Goal: Task Accomplishment & Management: Manage account settings

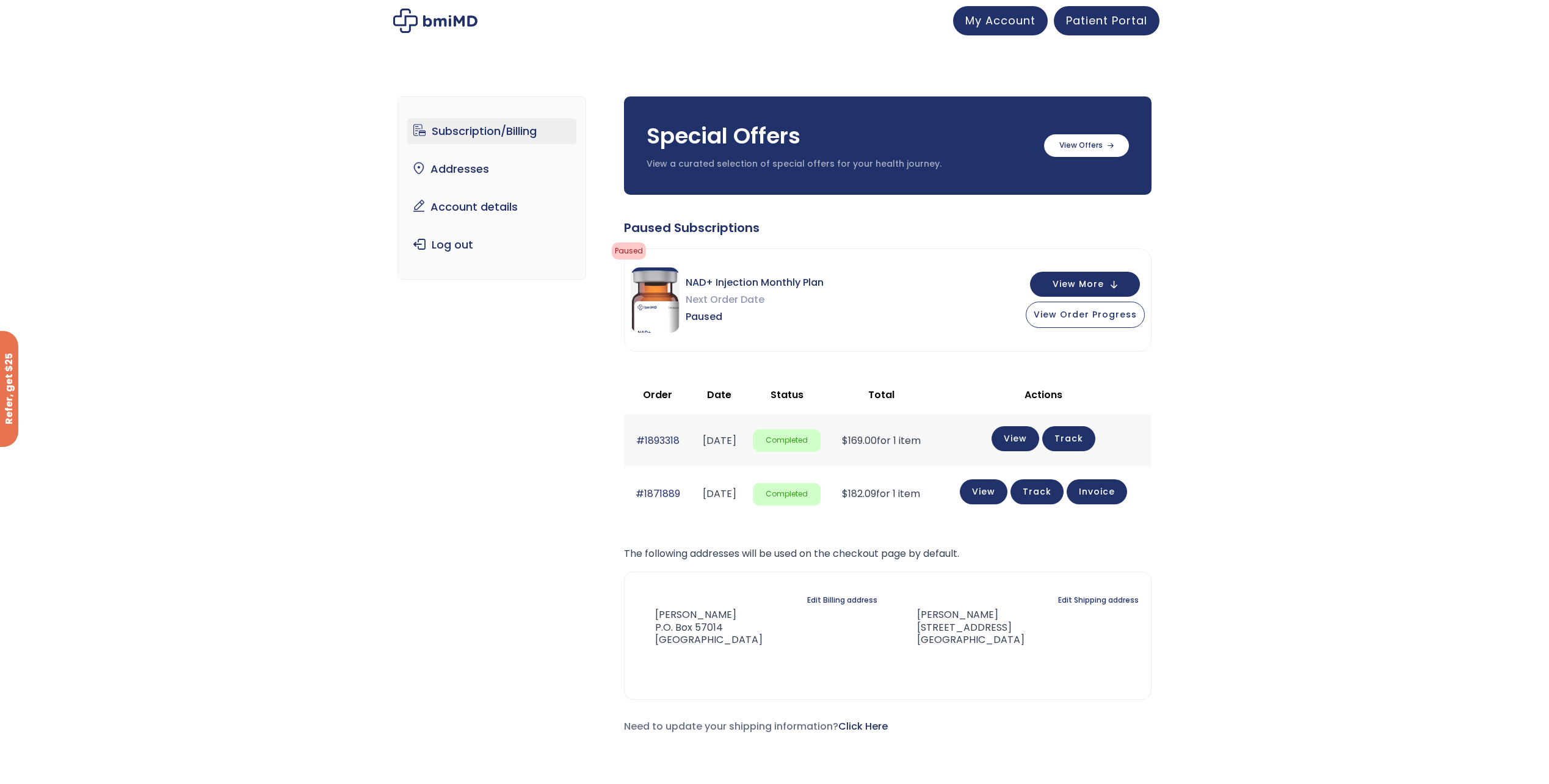
click at [492, 136] on link "Subscription/Billing" at bounding box center [492, 131] width 169 height 26
click at [1116, 28] on link "Patient Portal" at bounding box center [1106, 19] width 105 height 30
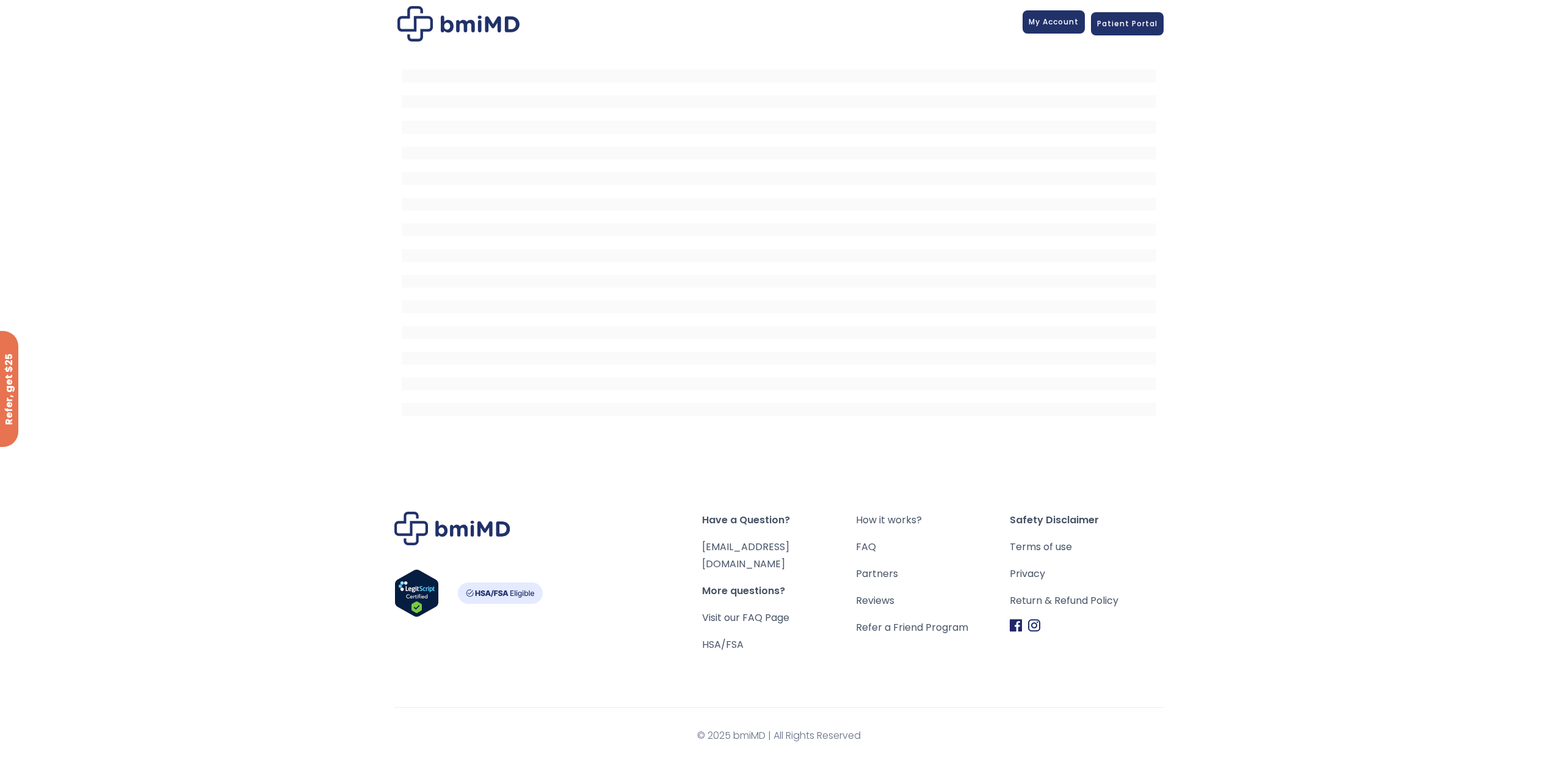
click at [1070, 20] on span "My Account" at bounding box center [1053, 22] width 50 height 10
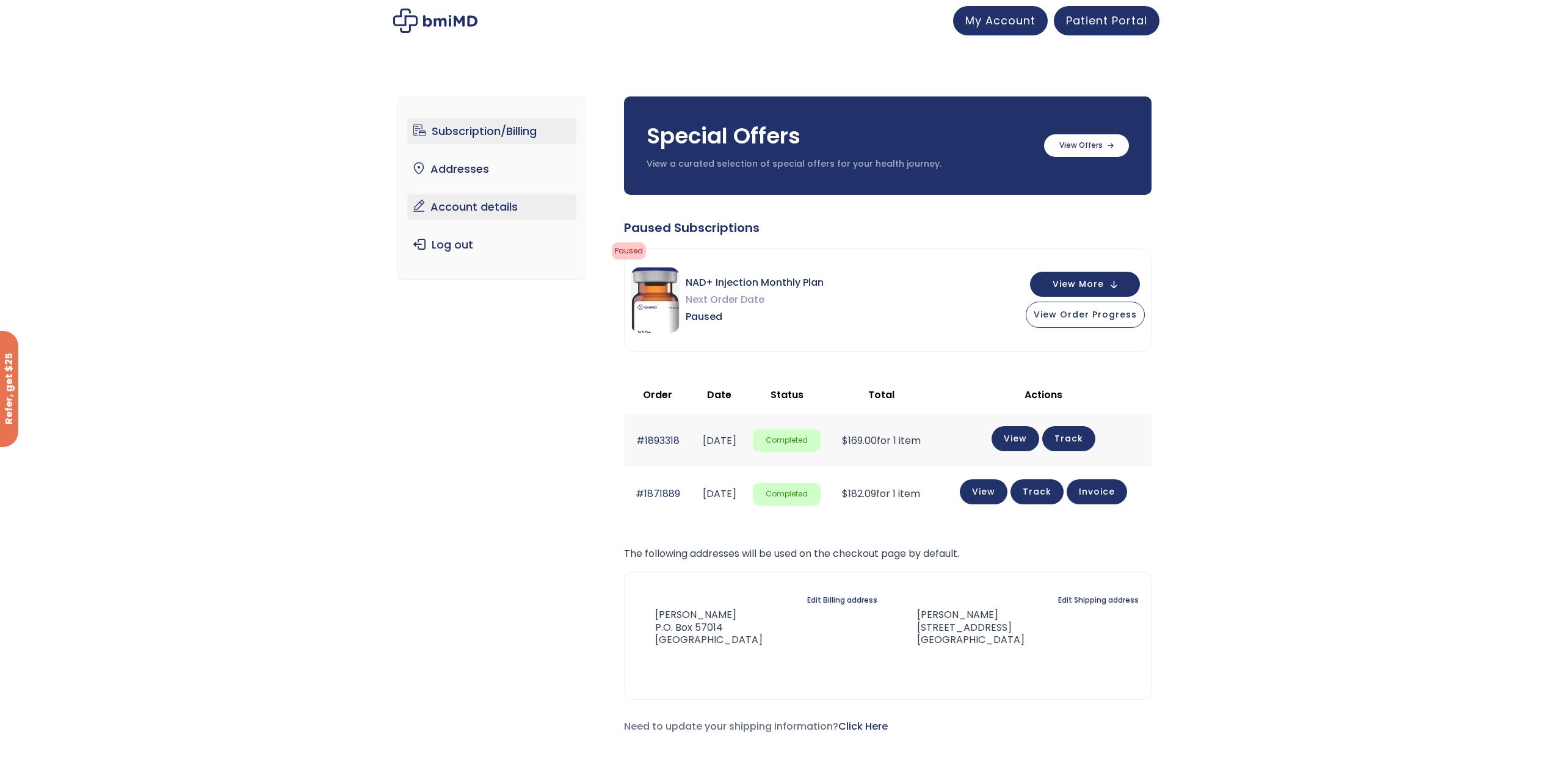
click at [475, 210] on link "Account details" at bounding box center [492, 207] width 169 height 26
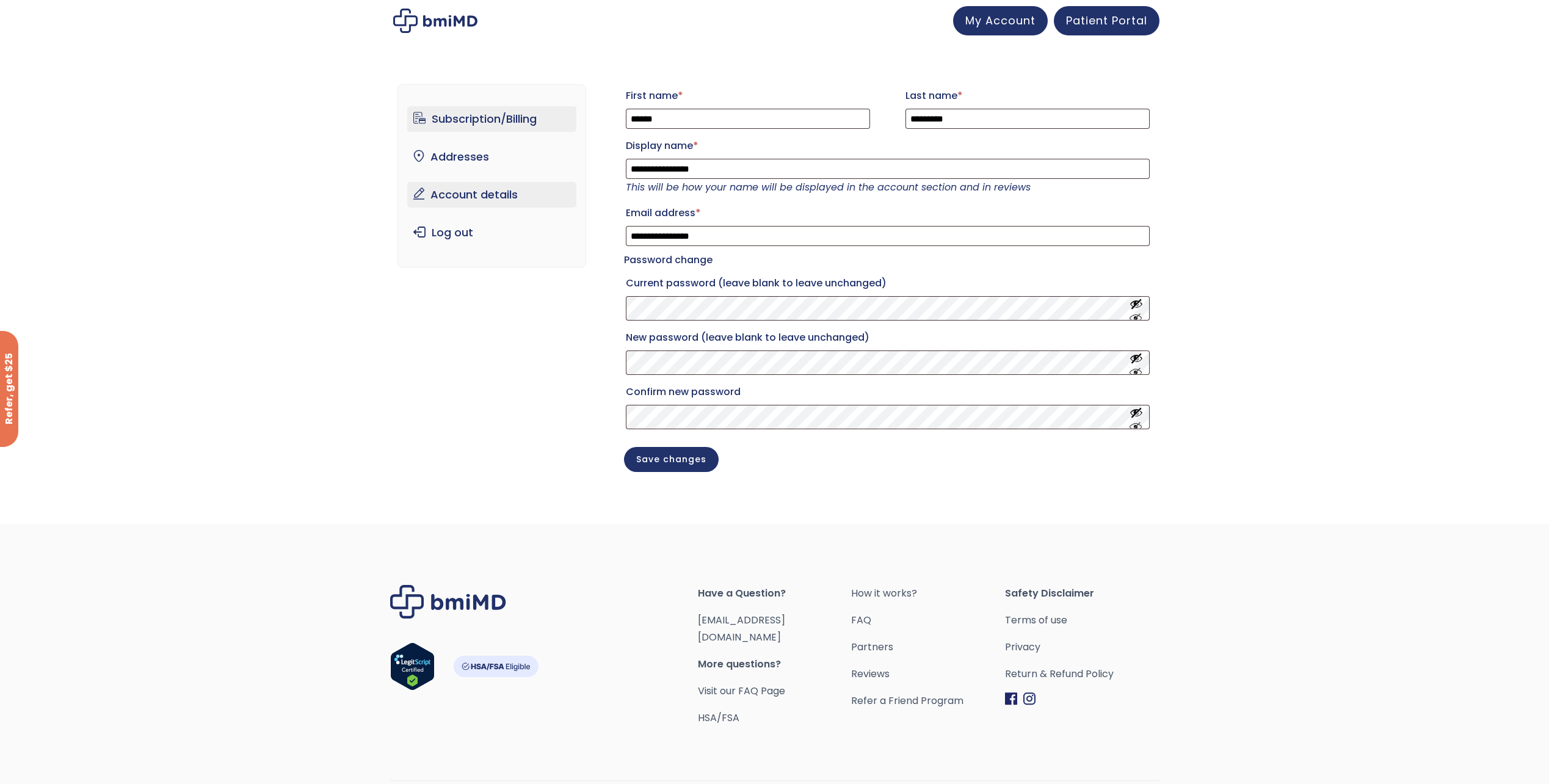
click at [495, 121] on link "Subscription/Billing" at bounding box center [492, 119] width 169 height 26
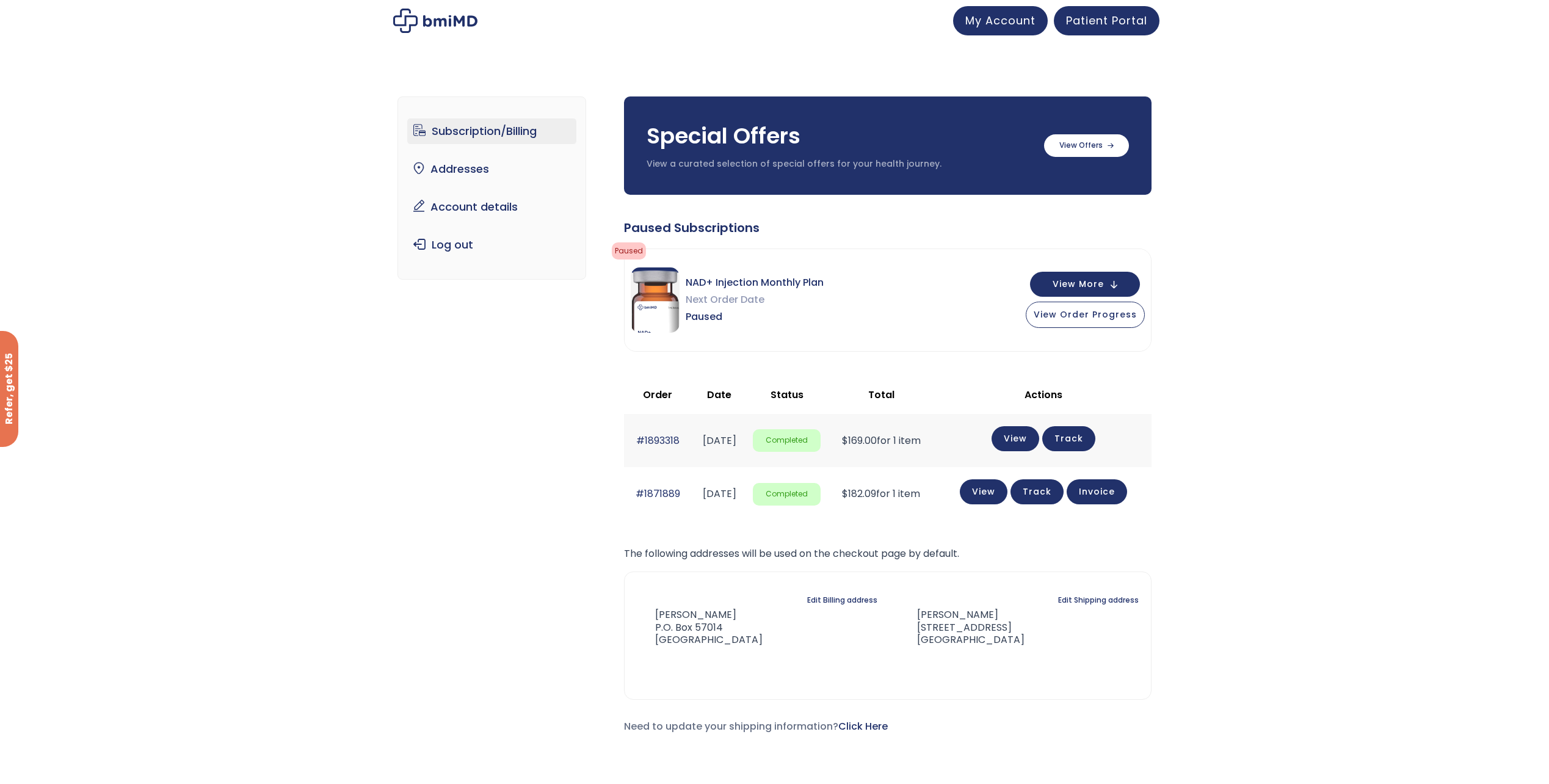
click at [1085, 438] on link "Track" at bounding box center [1069, 438] width 53 height 25
